Goal: Navigation & Orientation: Find specific page/section

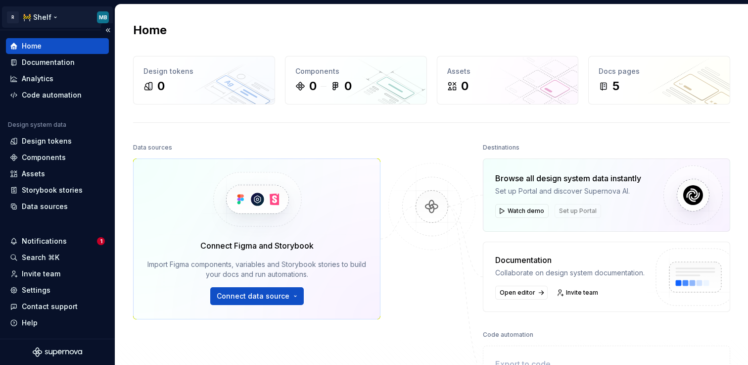
click at [49, 15] on html "R 🚧 Shelf MB Home Documentation Analytics Code automation Design system data De…" at bounding box center [374, 182] width 748 height 365
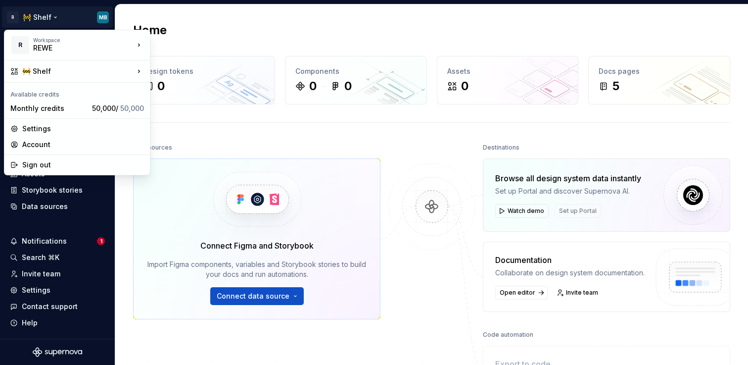
click at [212, 142] on html "R 🚧 Shelf MB Home Documentation Analytics Code automation Design system data De…" at bounding box center [374, 182] width 748 height 365
